Goal: Task Accomplishment & Management: Manage account settings

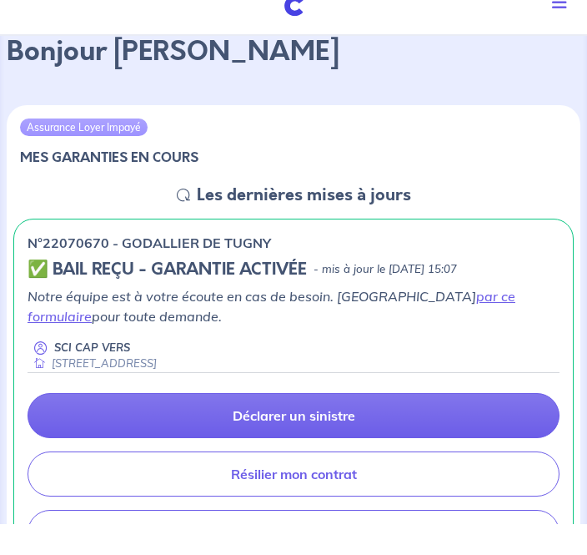
scroll to position [146, 0]
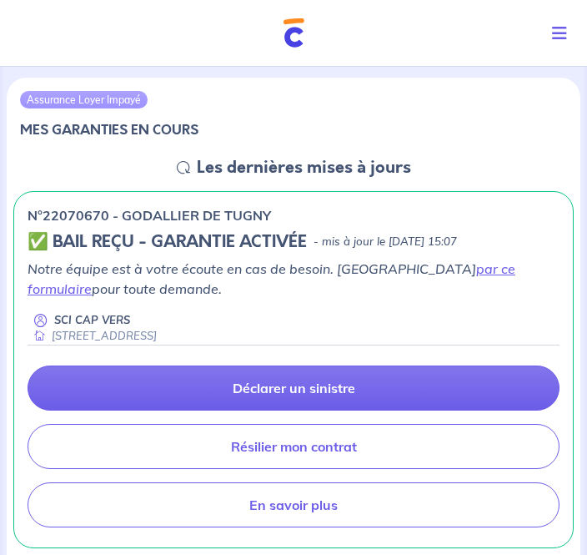
click at [305, 246] on h5 "✅ BAIL REÇU - GARANTIE ACTIVÉE" at bounding box center [167, 242] width 279 height 20
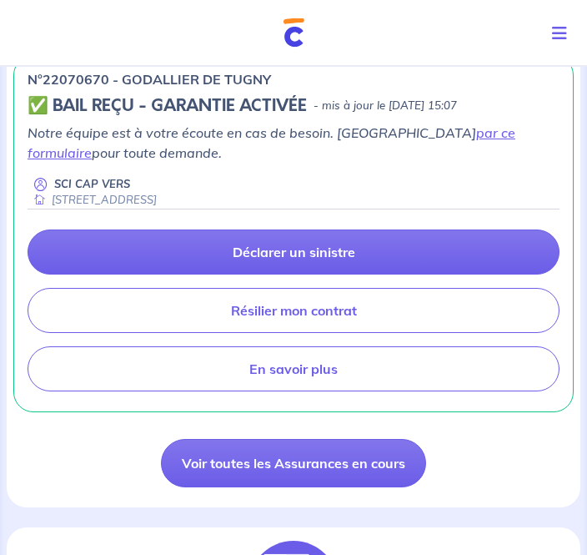
scroll to position [306, 0]
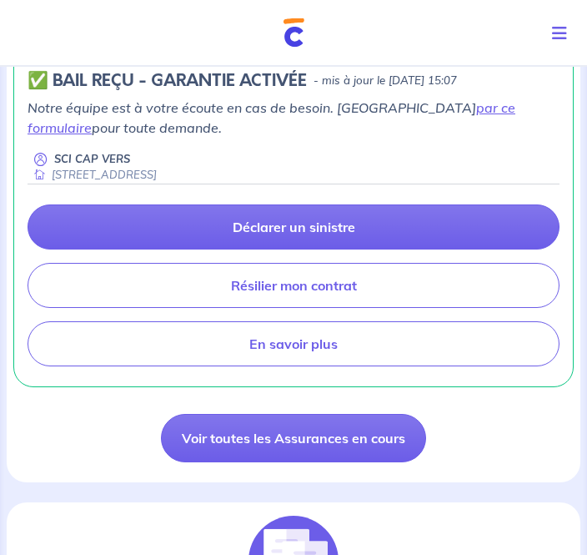
click at [379, 438] on link "Voir toutes les Assurances en cours" at bounding box center [293, 438] width 265 height 48
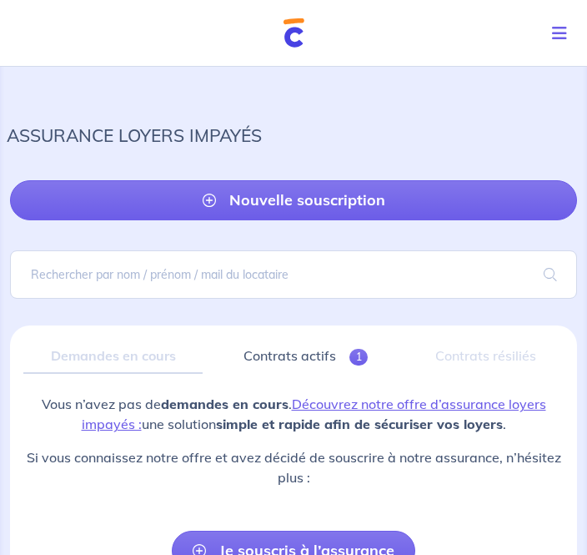
click at [550, 27] on span "Toggle navigation" at bounding box center [556, 33] width 22 height 21
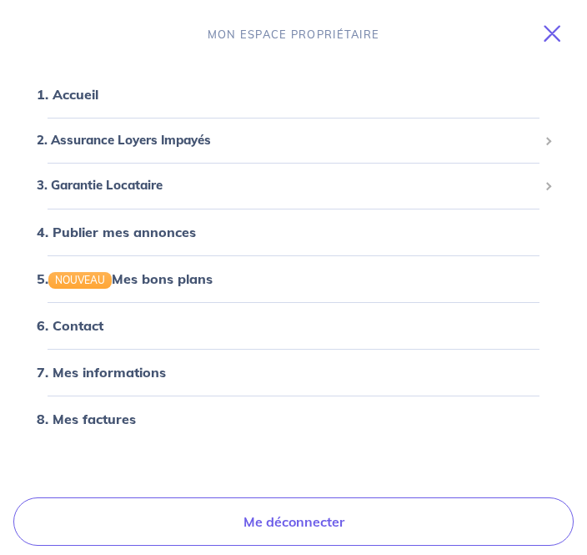
click at [113, 416] on link "8. Mes factures" at bounding box center [86, 418] width 99 height 17
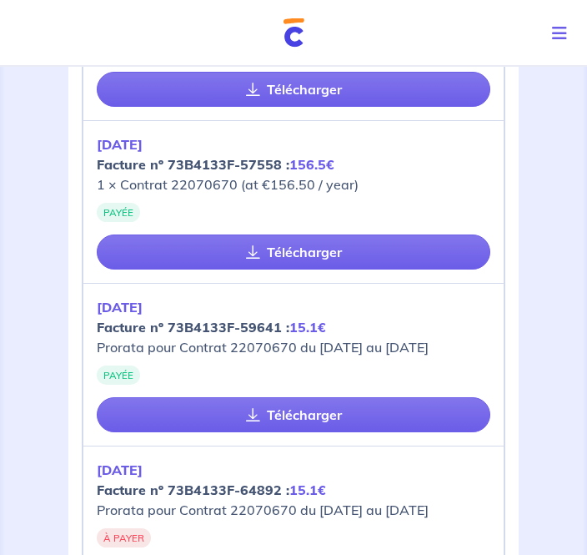
scroll to position [465, 0]
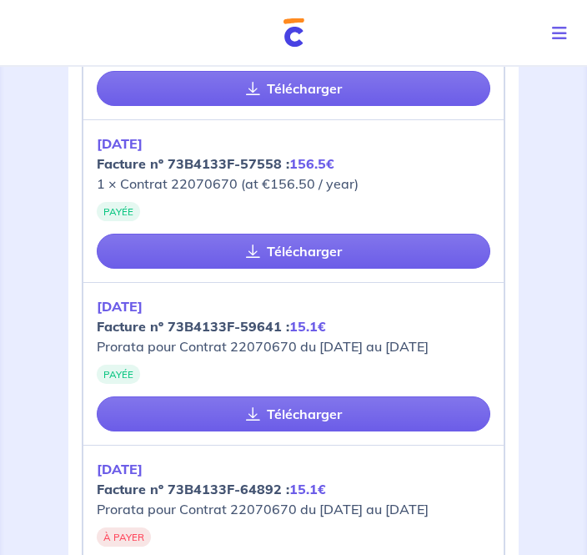
click at [293, 416] on link "Télécharger" at bounding box center [294, 414] width 394 height 35
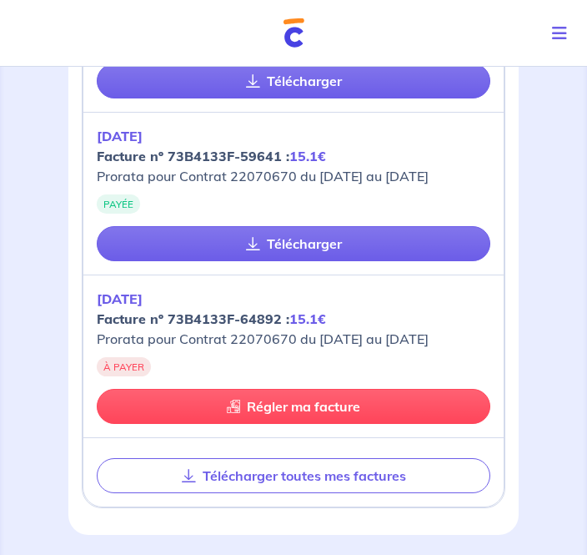
scroll to position [645, 0]
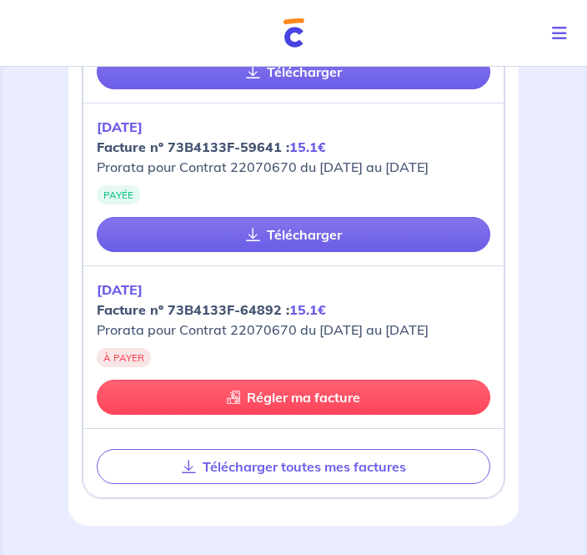
click at [555, 44] on button "Toggle navigation" at bounding box center [563, 33] width 48 height 43
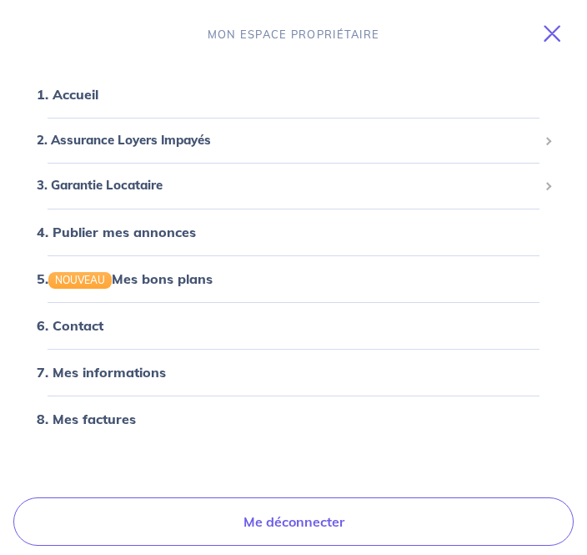
click at [70, 326] on link "6. Contact" at bounding box center [70, 325] width 67 height 17
click at [118, 421] on link "8. Mes factures" at bounding box center [86, 418] width 99 height 17
click at [112, 416] on link "8. Mes factures" at bounding box center [86, 418] width 99 height 17
click at [545, 28] on icon "Toggle navigation" at bounding box center [552, 33] width 17 height 17
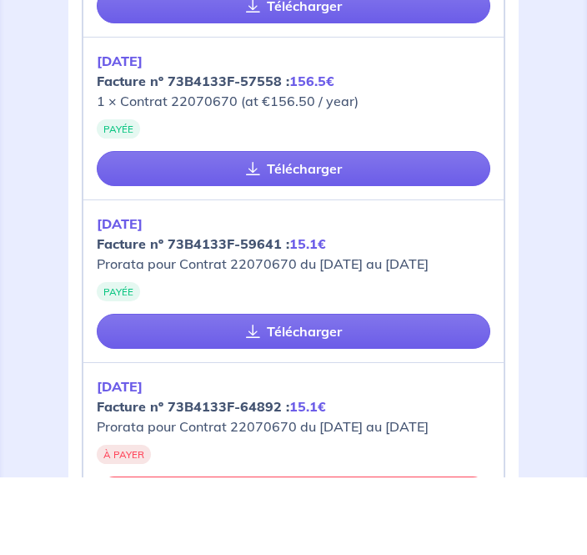
scroll to position [663, 0]
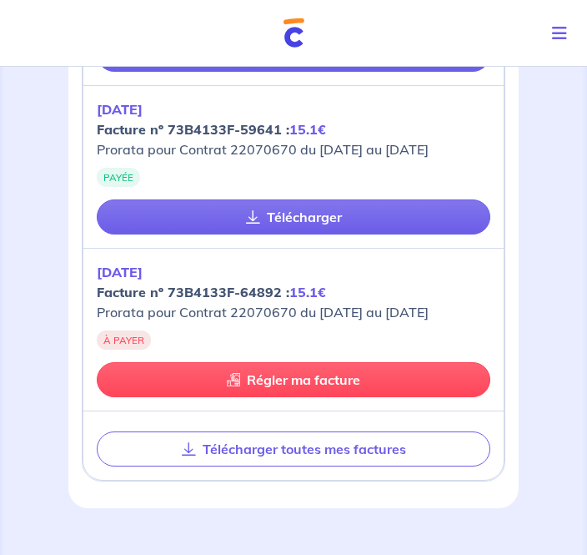
click at [455, 374] on link "Régler ma facture" at bounding box center [294, 379] width 394 height 35
